Goal: Task Accomplishment & Management: Complete application form

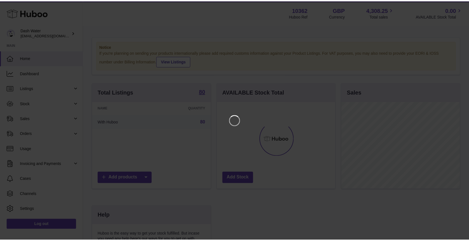
scroll to position [87, 120]
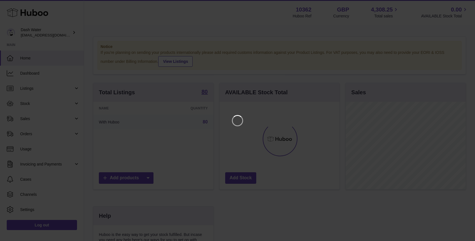
drag, startPoint x: 0, startPoint y: 0, endPoint x: 471, endPoint y: 175, distance: 502.9
click at [469, 175] on div at bounding box center [237, 120] width 475 height 241
click at [460, 6] on icon "Close" at bounding box center [460, 5] width 7 height 7
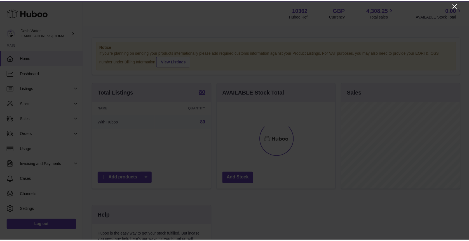
scroll to position [280022, 279991]
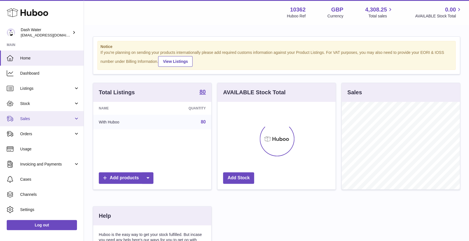
click at [54, 118] on span "Sales" at bounding box center [47, 118] width 54 height 5
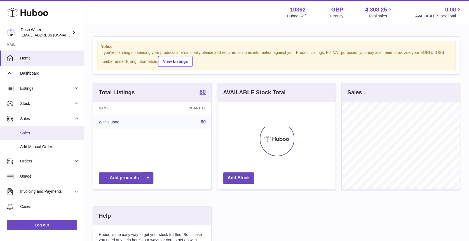
click at [40, 131] on span "Sales" at bounding box center [49, 132] width 59 height 5
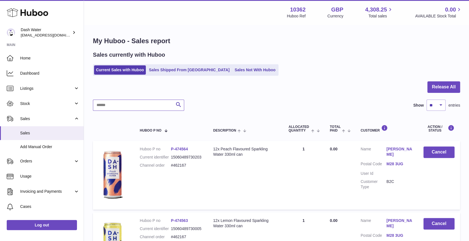
click at [105, 104] on input "text" at bounding box center [138, 104] width 91 height 11
click at [171, 66] on link "Sales Shipped From [GEOGRAPHIC_DATA]" at bounding box center [189, 69] width 85 height 9
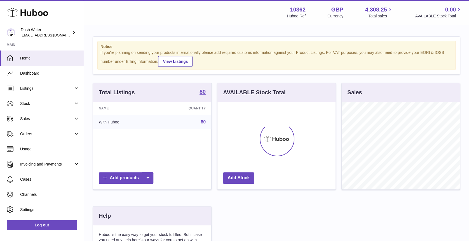
scroll to position [87, 118]
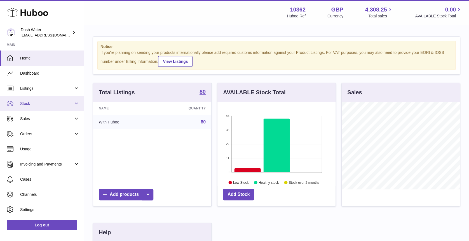
click at [36, 106] on link "Stock" at bounding box center [42, 103] width 84 height 15
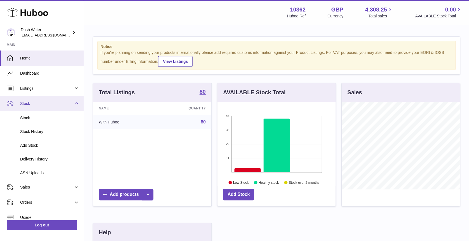
click at [58, 104] on span "Stock" at bounding box center [47, 103] width 54 height 5
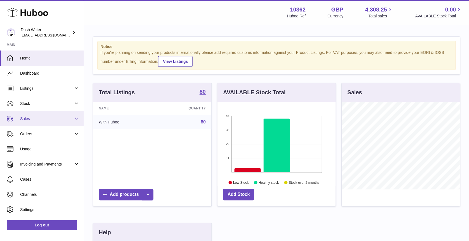
click at [59, 114] on link "Sales" at bounding box center [42, 118] width 84 height 15
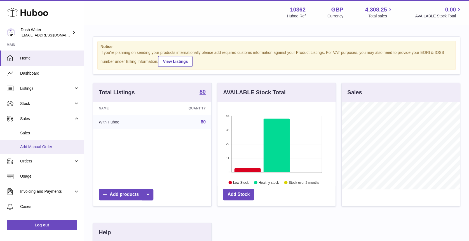
click at [67, 145] on span "Add Manual Order" at bounding box center [49, 146] width 59 height 5
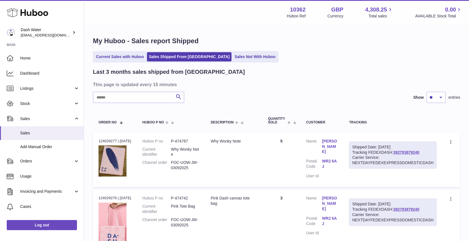
click at [129, 96] on input "text" at bounding box center [138, 97] width 91 height 11
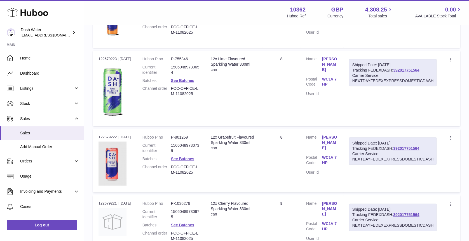
scroll to position [482, 0]
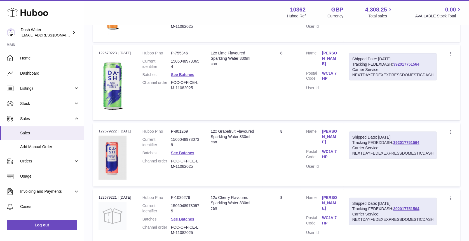
type input "**********"
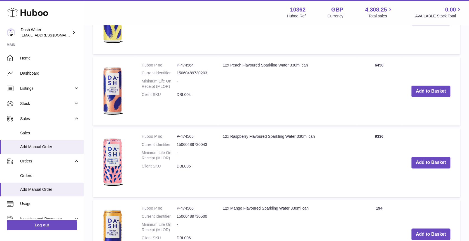
scroll to position [344, 0]
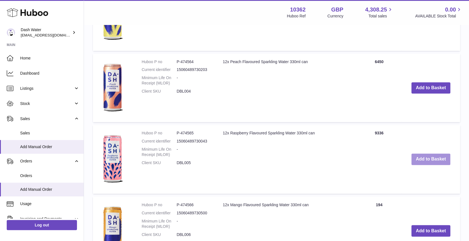
click at [427, 156] on button "Add to Basket" at bounding box center [431, 158] width 39 height 11
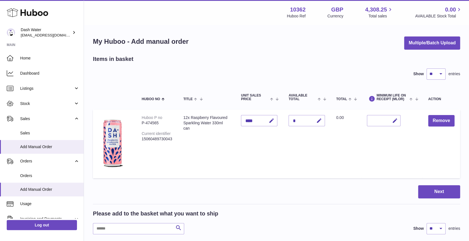
scroll to position [39, 0]
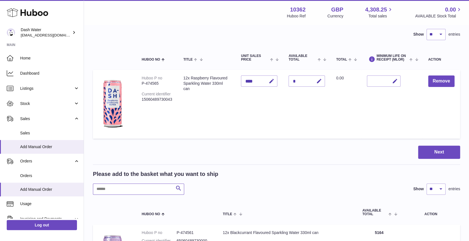
click at [127, 183] on input "text" at bounding box center [138, 188] width 91 height 11
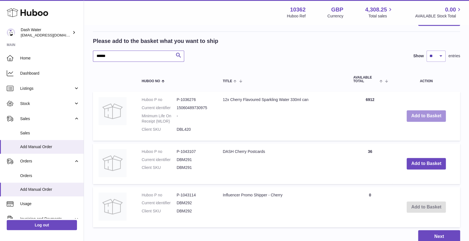
type input "******"
click at [421, 113] on button "Add to Basket" at bounding box center [426, 115] width 39 height 11
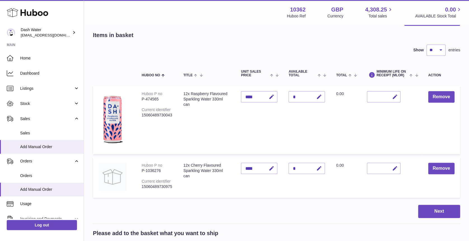
scroll to position [0, 0]
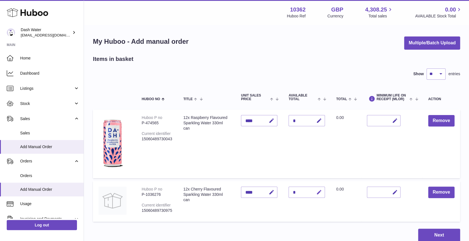
click at [318, 194] on icon "button" at bounding box center [320, 192] width 6 height 6
type input "*"
click at [318, 194] on button "submit" at bounding box center [318, 191] width 11 height 9
click at [318, 119] on icon "button" at bounding box center [320, 121] width 6 height 6
type input "*"
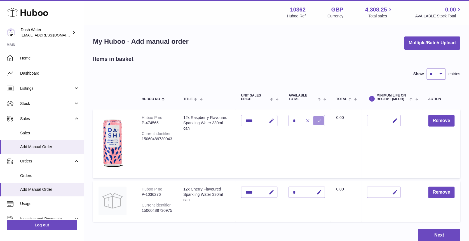
click at [318, 119] on icon "submit" at bounding box center [319, 120] width 5 height 5
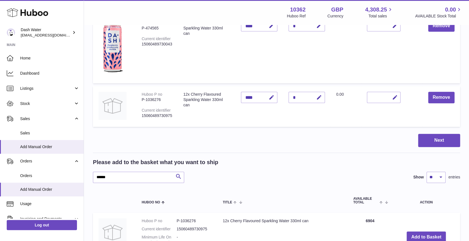
scroll to position [96, 0]
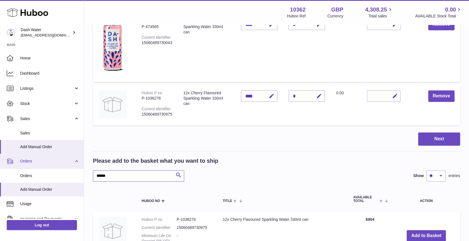
drag, startPoint x: 126, startPoint y: 172, endPoint x: 52, endPoint y: 164, distance: 74.4
click at [52, 164] on div "Huboo Dash Water bea@dash-water.com Main Home Dashboard Listings Not with Huboo…" at bounding box center [234, 155] width 469 height 503
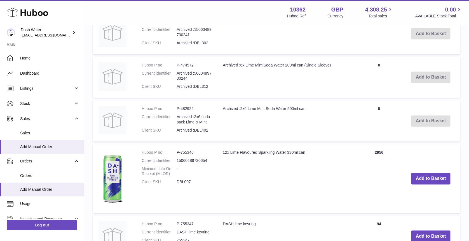
scroll to position [302, 0]
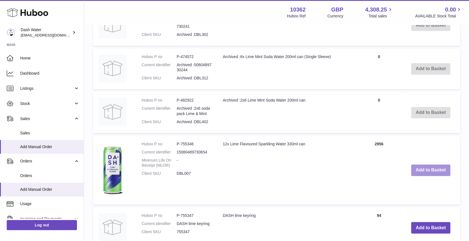
type input "****"
click at [421, 165] on button "Add to Basket" at bounding box center [430, 169] width 39 height 11
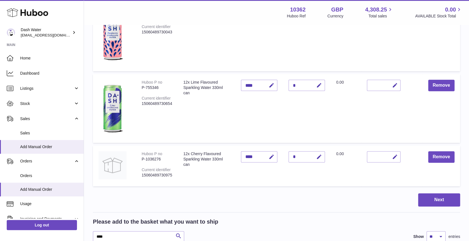
scroll to position [112, 0]
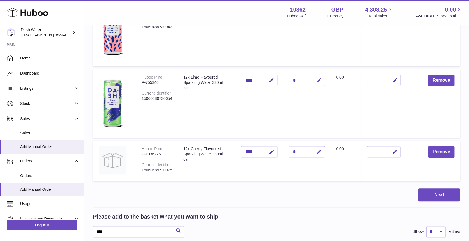
click at [321, 81] on icon "button" at bounding box center [320, 80] width 6 height 6
type input "*"
click at [321, 81] on icon "submit" at bounding box center [319, 80] width 5 height 5
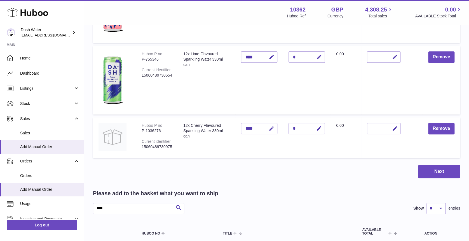
scroll to position [137, 0]
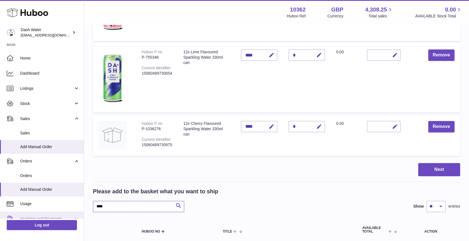
drag, startPoint x: 119, startPoint y: 202, endPoint x: 65, endPoint y: 212, distance: 54.7
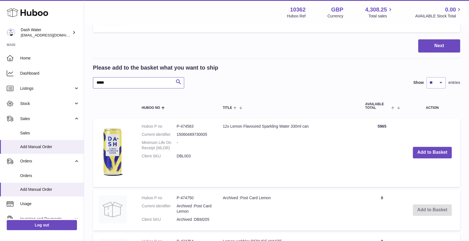
scroll to position [261, 0]
type input "*****"
click at [433, 152] on button "Add to Basket" at bounding box center [432, 151] width 39 height 11
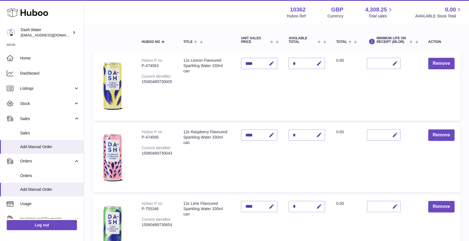
scroll to position [58, 0]
click at [319, 60] on icon "button" at bounding box center [320, 63] width 6 height 6
type input "*"
click at [319, 60] on icon "submit" at bounding box center [319, 62] width 5 height 5
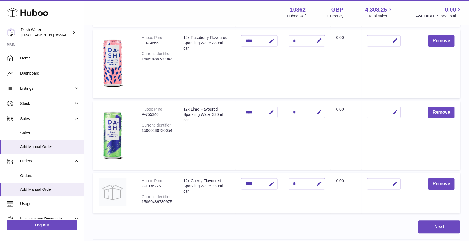
scroll to position [146, 0]
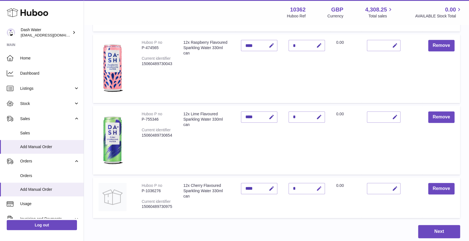
click at [321, 189] on icon "button" at bounding box center [320, 188] width 6 height 6
type input "**"
click at [320, 189] on icon "submit" at bounding box center [319, 188] width 5 height 5
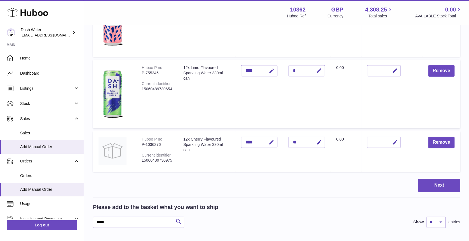
scroll to position [197, 0]
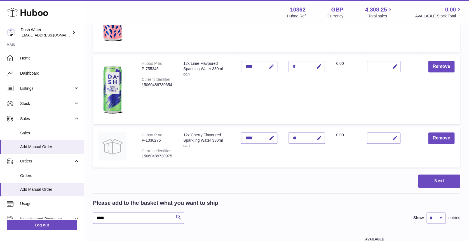
click at [96, 178] on div "Next" at bounding box center [277, 180] width 368 height 13
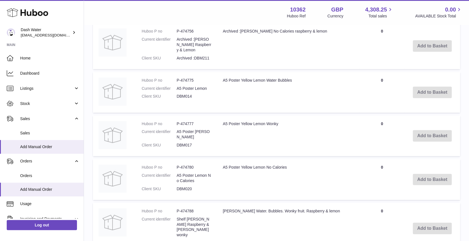
scroll to position [652, 0]
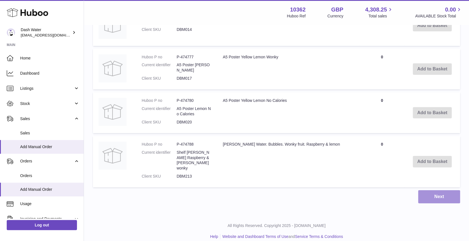
click at [432, 190] on button "Next" at bounding box center [439, 196] width 42 height 13
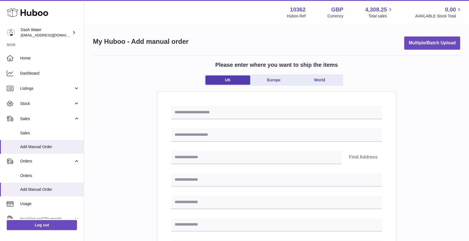
scroll to position [249, 0]
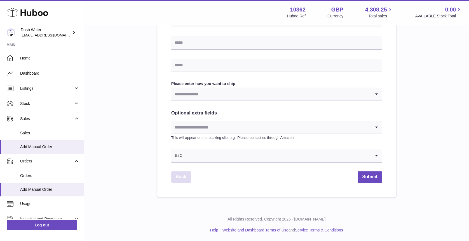
click at [179, 178] on link "Back" at bounding box center [181, 176] width 20 height 11
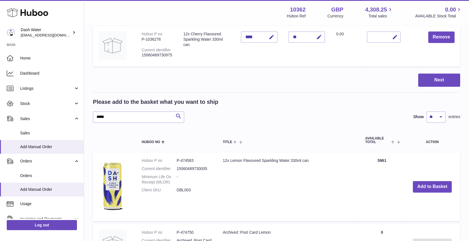
scroll to position [297, 0]
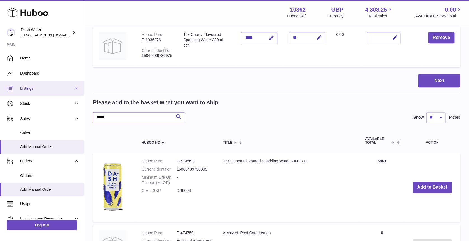
drag, startPoint x: 71, startPoint y: 106, endPoint x: 16, endPoint y: 95, distance: 55.8
click at [16, 95] on div "Huboo Dash Water bea@dash-water.com Main Home Dashboard Listings Not with Huboo…" at bounding box center [234, 152] width 469 height 899
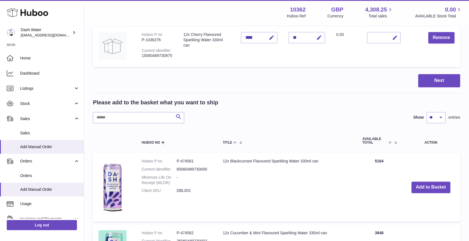
click at [264, 101] on div "Please add to the basket what you want to ship" at bounding box center [277, 103] width 368 height 8
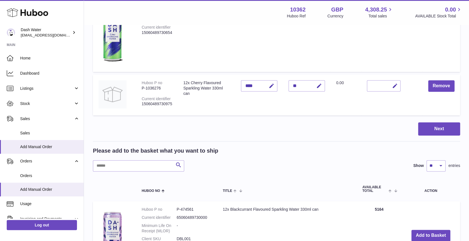
scroll to position [249, 0]
click at [134, 165] on input "text" at bounding box center [138, 165] width 91 height 11
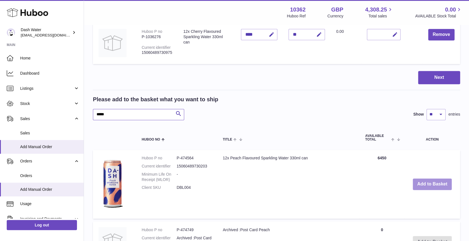
type input "*****"
click at [419, 188] on button "Add to Basket" at bounding box center [432, 183] width 39 height 11
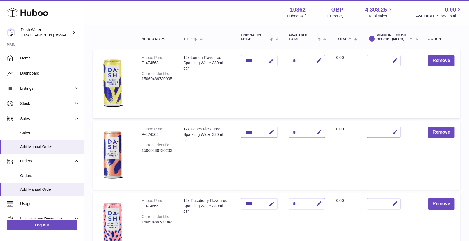
scroll to position [25, 0]
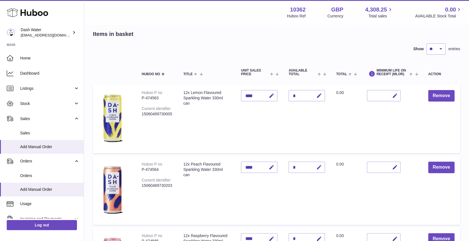
click at [320, 164] on icon "button" at bounding box center [320, 167] width 6 height 6
type input "*"
click at [320, 164] on icon "submit" at bounding box center [319, 166] width 5 height 5
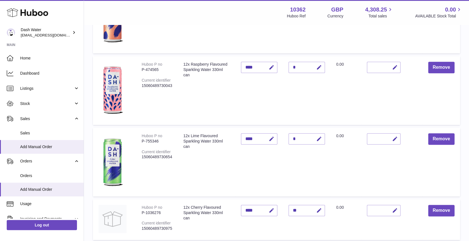
scroll to position [265, 0]
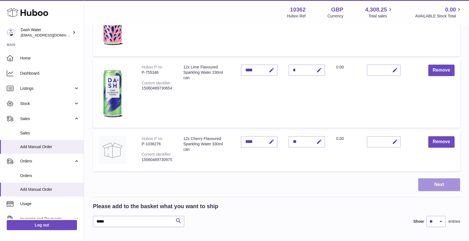
click at [441, 182] on button "Next" at bounding box center [439, 184] width 42 height 13
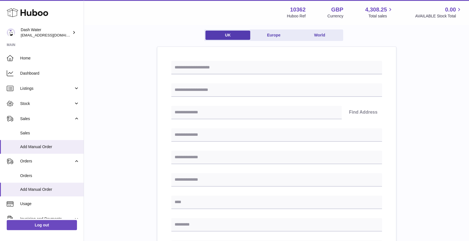
scroll to position [19, 0]
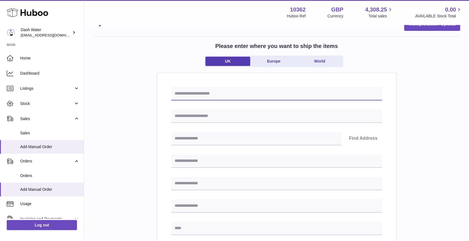
click at [205, 93] on input "text" at bounding box center [276, 93] width 211 height 13
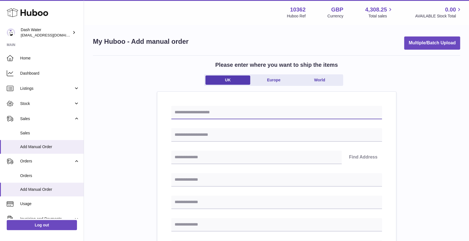
click at [208, 110] on input "text" at bounding box center [276, 112] width 211 height 13
type input "**********"
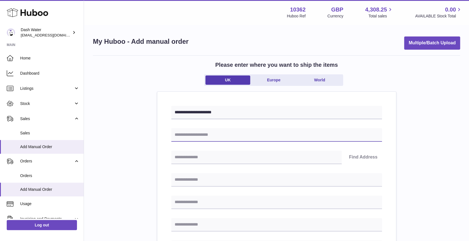
click at [223, 128] on input "text" at bounding box center [276, 134] width 211 height 13
type input "*********"
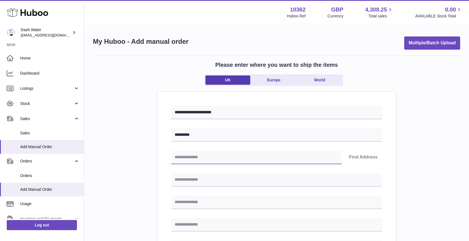
click at [224, 153] on input "text" at bounding box center [256, 156] width 171 height 13
type input "********"
type input "**********"
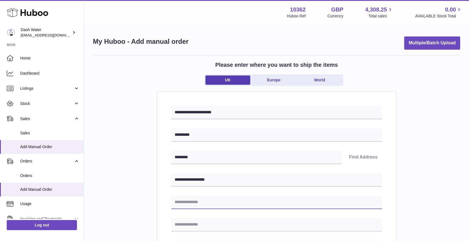
type input "**********"
type input "******"
type input "********"
type input "**********"
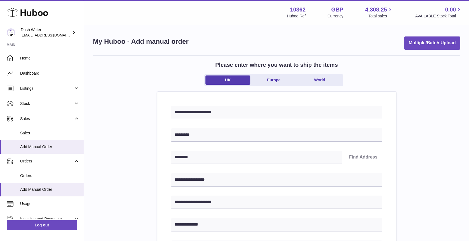
type input "**********"
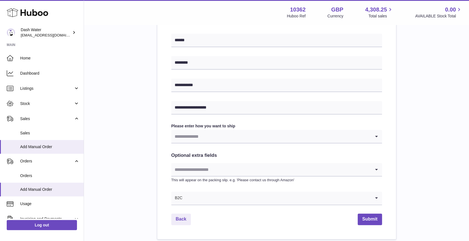
scroll to position [208, 0]
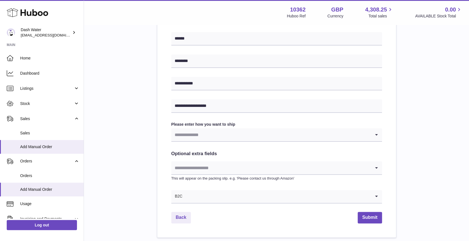
click at [190, 138] on input "Search for option" at bounding box center [271, 134] width 200 height 13
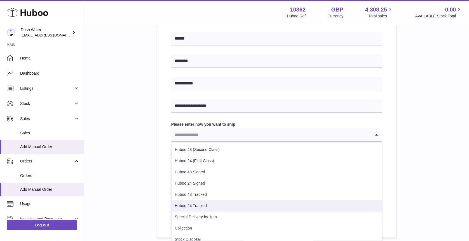
click at [215, 201] on li "Huboo 24 Tracked" at bounding box center [277, 205] width 210 height 11
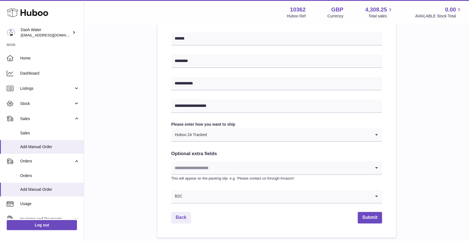
scroll to position [215, 0]
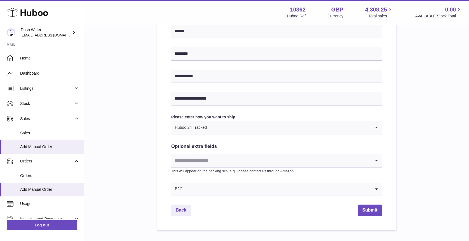
click at [201, 159] on input "Search for option" at bounding box center [271, 160] width 200 height 13
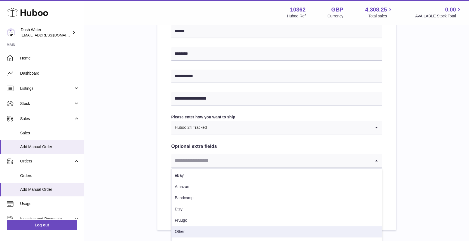
click at [213, 230] on li "Other" at bounding box center [277, 231] width 210 height 11
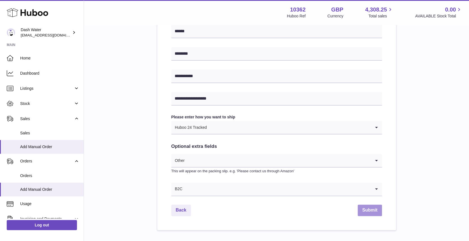
click at [366, 207] on button "Submit" at bounding box center [370, 209] width 24 height 11
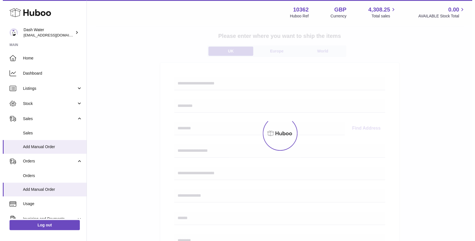
scroll to position [0, 0]
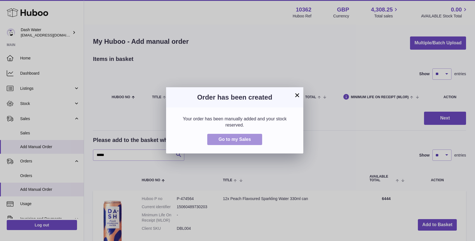
click at [231, 138] on span "Go to my Sales" at bounding box center [234, 139] width 32 height 5
